Goal: Task Accomplishment & Management: Use online tool/utility

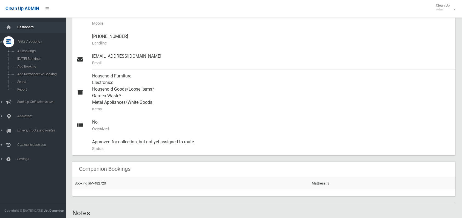
scroll to position [192, 0]
click at [23, 38] on link "Tasks / Bookings" at bounding box center [35, 41] width 70 height 11
click at [22, 41] on span "Tasks / Bookings" at bounding box center [43, 41] width 54 height 4
click at [23, 81] on span "Search" at bounding box center [41, 82] width 50 height 4
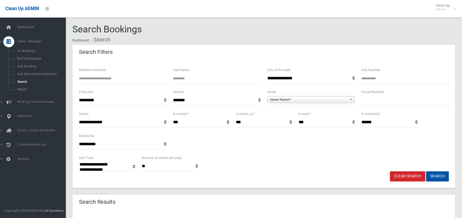
select select
click at [81, 75] on input "Reference Number" at bounding box center [122, 78] width 87 height 10
click at [85, 81] on input "Reference Number" at bounding box center [122, 78] width 87 height 10
type input "******"
click at [426, 171] on button "Search" at bounding box center [437, 176] width 23 height 10
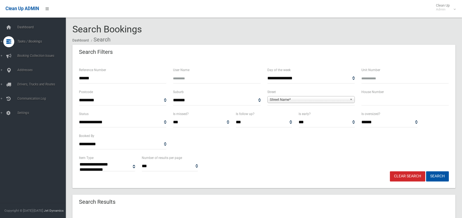
select select
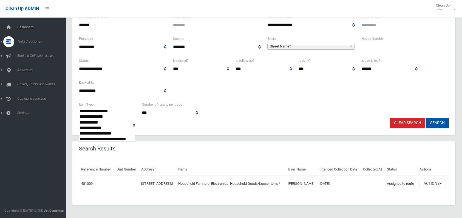
scroll to position [62, 0]
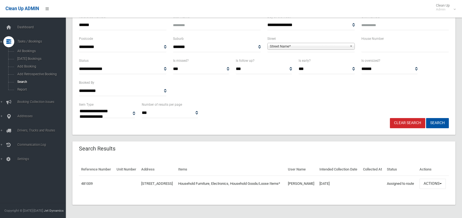
click at [363, 42] on input "text" at bounding box center [404, 47] width 87 height 10
type input "**"
click at [346, 43] on span "Street Name*" at bounding box center [309, 46] width 78 height 7
type input "********"
click at [316, 58] on li "Rossmore Avenue (PUNCHBOWL 2196)" at bounding box center [311, 61] width 85 height 7
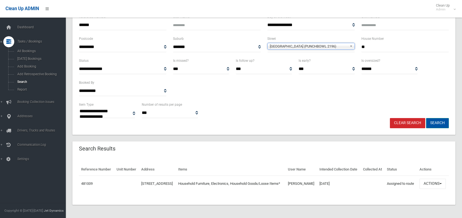
click at [427, 118] on button "Search" at bounding box center [437, 123] width 23 height 10
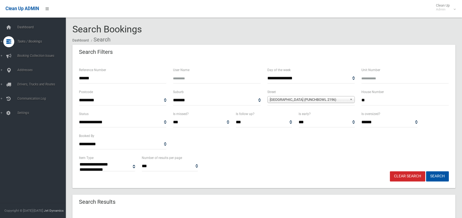
select select
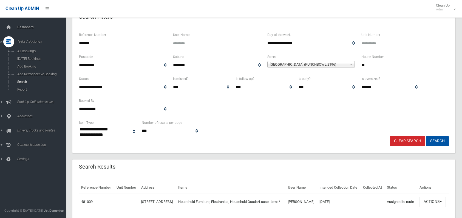
scroll to position [8, 0]
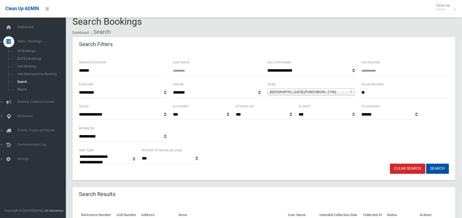
drag, startPoint x: 109, startPoint y: 57, endPoint x: 105, endPoint y: 66, distance: 9.6
click at [107, 61] on div "**********" at bounding box center [263, 116] width 383 height 128
click at [103, 68] on input "******" at bounding box center [122, 70] width 87 height 10
type input "*"
click at [430, 170] on button "Search" at bounding box center [437, 168] width 23 height 10
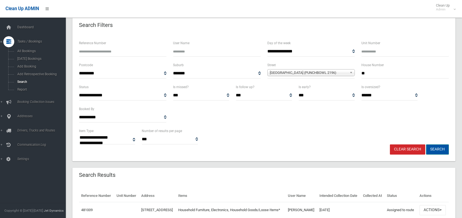
scroll to position [35, 0]
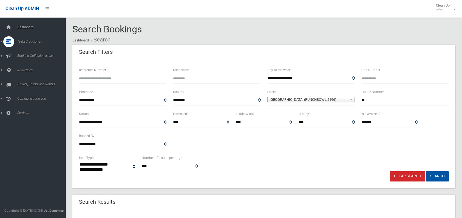
select select
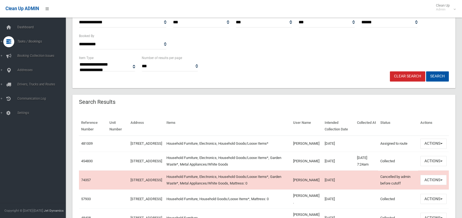
scroll to position [110, 0]
